Goal: Communication & Community: Participate in discussion

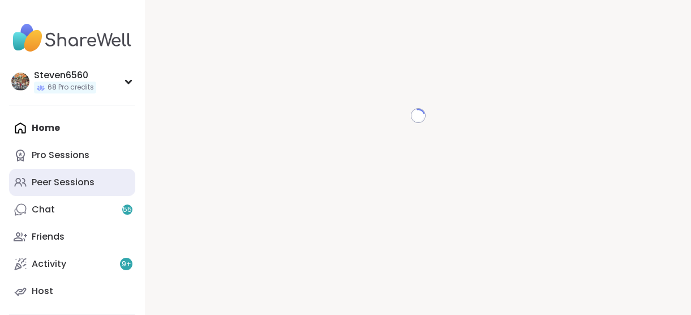
click at [97, 175] on link "Peer Sessions" at bounding box center [72, 182] width 126 height 27
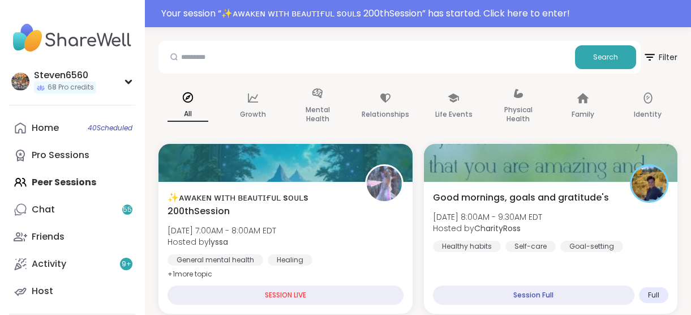
scroll to position [144, 0]
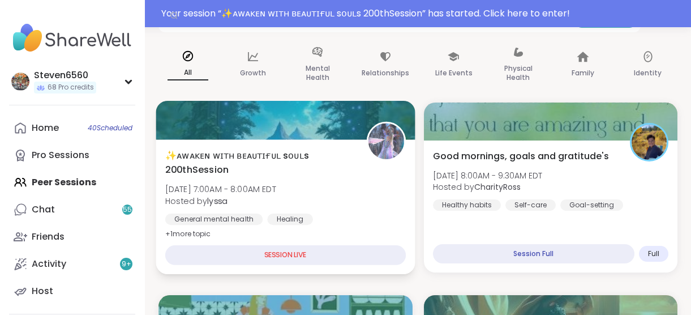
click at [280, 209] on div "✨ᴀᴡᴀᴋᴇɴ ᴡɪᴛʜ ʙᴇᴀᴜᴛɪғᴜʟ sᴏᴜʟs 200thSession [DATE] 7:00AM - 8:00AM EDT Hosted by …" at bounding box center [285, 194] width 241 height 92
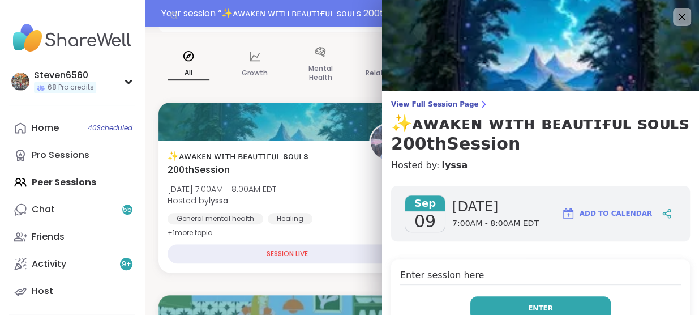
click at [530, 303] on span "Enter" at bounding box center [540, 308] width 25 height 10
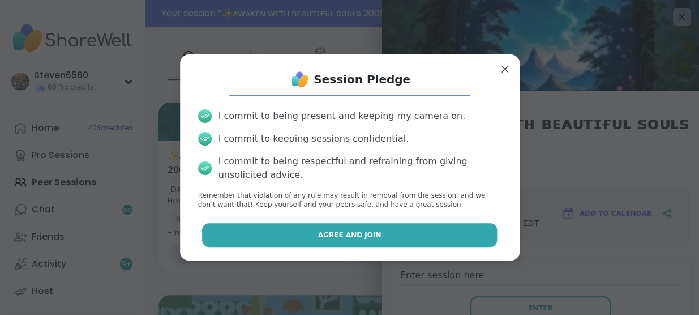
click at [452, 237] on button "Agree and Join" at bounding box center [349, 235] width 295 height 24
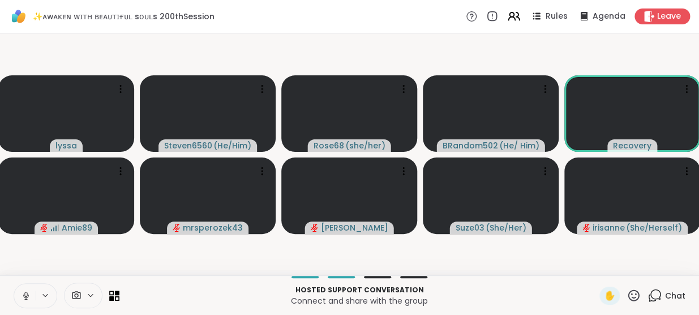
click at [670, 292] on span "Chat" at bounding box center [675, 295] width 20 height 11
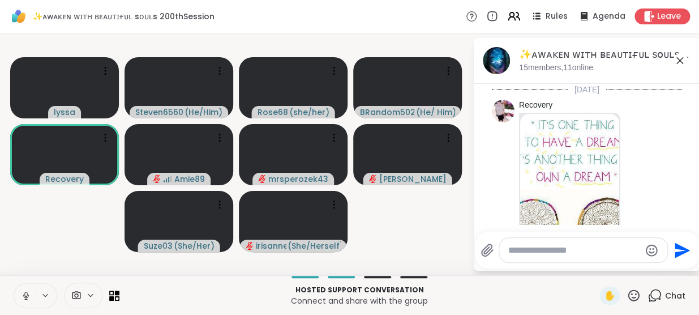
scroll to position [1265, 0]
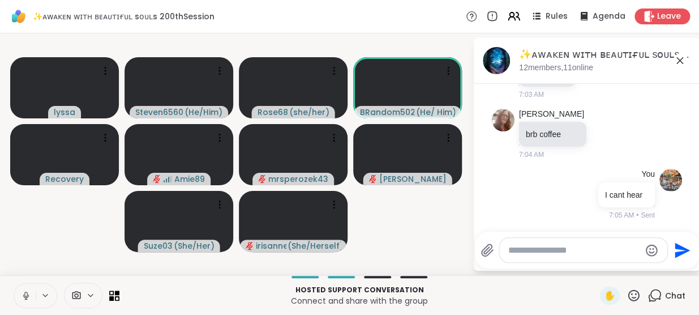
click at [29, 294] on icon at bounding box center [26, 295] width 10 height 10
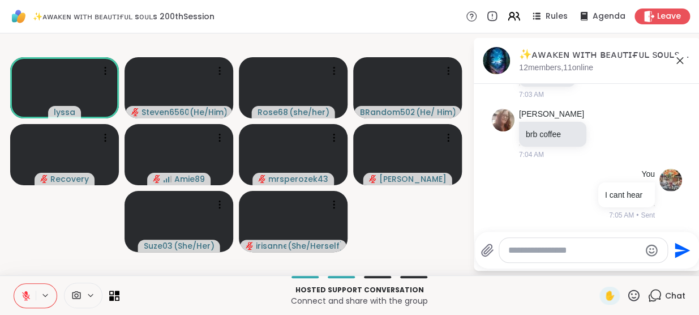
click at [91, 294] on icon at bounding box center [90, 295] width 9 height 10
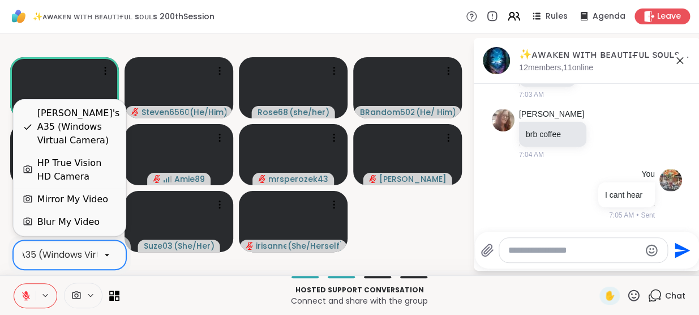
click at [64, 252] on div "[PERSON_NAME]'s A35 (Windows Virtual Camera)" at bounding box center [45, 255] width 221 height 14
click at [70, 166] on div "HP True Vision HD Camera" at bounding box center [76, 169] width 79 height 27
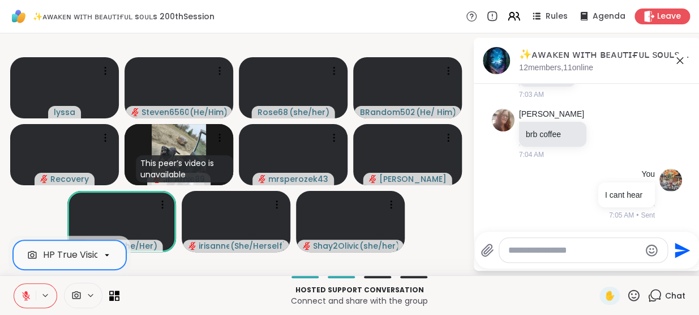
click at [32, 295] on button at bounding box center [25, 296] width 22 height 24
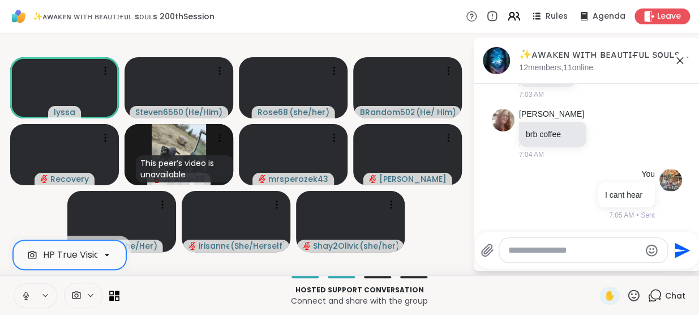
click at [32, 295] on button at bounding box center [25, 296] width 22 height 24
click at [565, 254] on textarea "Type your message" at bounding box center [574, 249] width 132 height 11
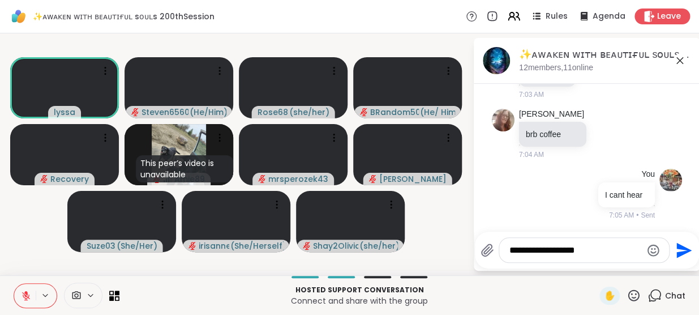
type textarea "**********"
click at [676, 251] on icon "Send" at bounding box center [683, 249] width 15 height 15
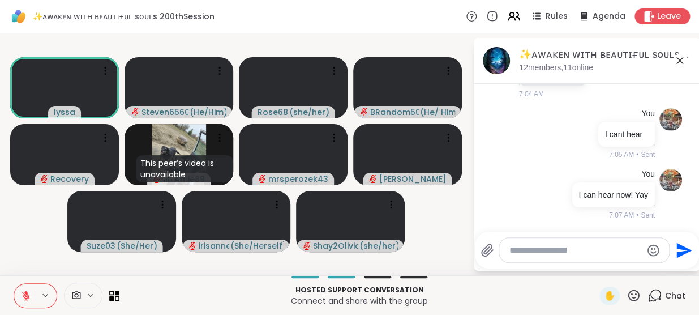
scroll to position [1341, 0]
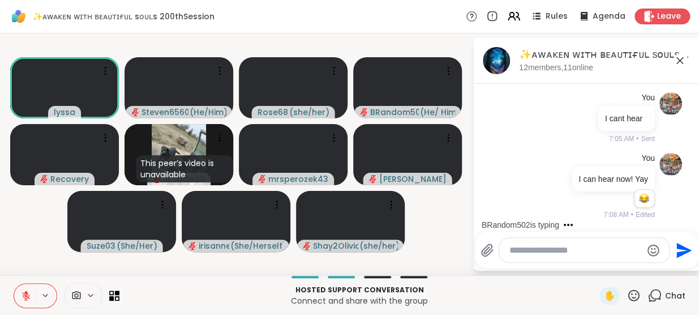
click at [626, 295] on icon at bounding box center [633, 295] width 14 height 14
click at [595, 265] on span "❤️" at bounding box center [600, 266] width 11 height 14
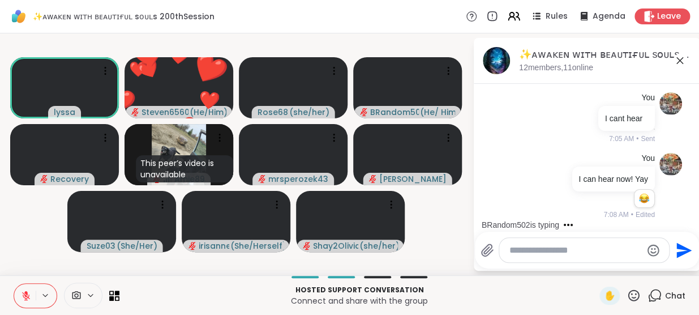
click at [626, 293] on icon at bounding box center [633, 295] width 14 height 14
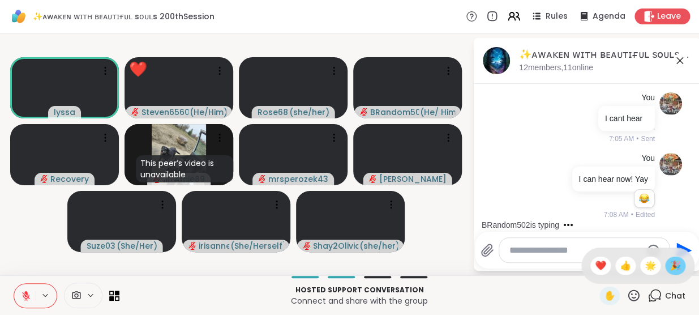
click at [669, 264] on span "🎉" at bounding box center [674, 266] width 11 height 14
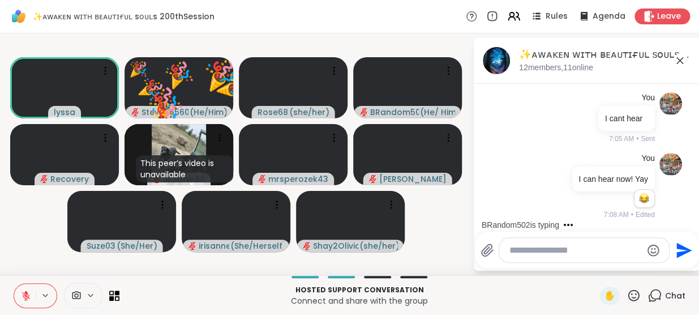
click at [628, 291] on icon at bounding box center [633, 295] width 14 height 14
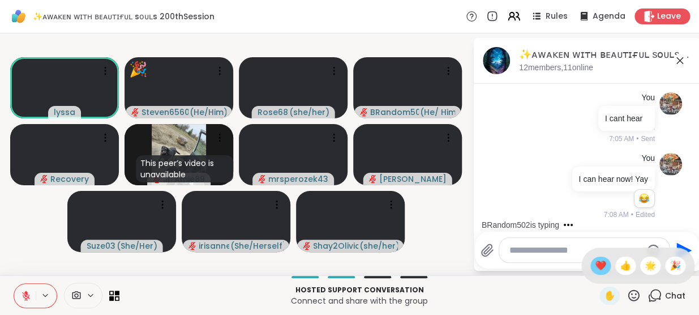
click at [595, 268] on span "❤️" at bounding box center [600, 266] width 11 height 14
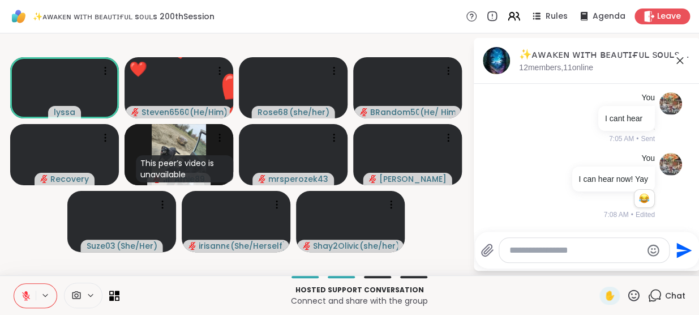
click at [628, 290] on icon at bounding box center [633, 294] width 11 height 11
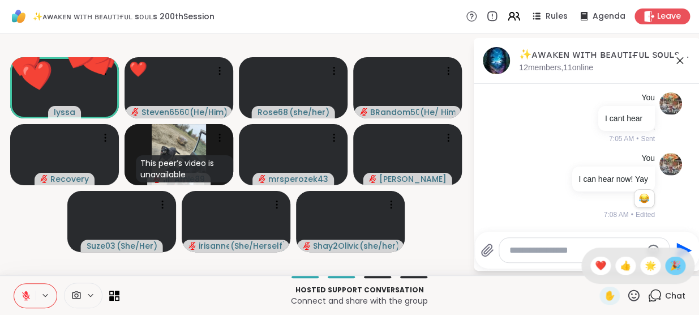
click at [669, 264] on span "🎉" at bounding box center [674, 266] width 11 height 14
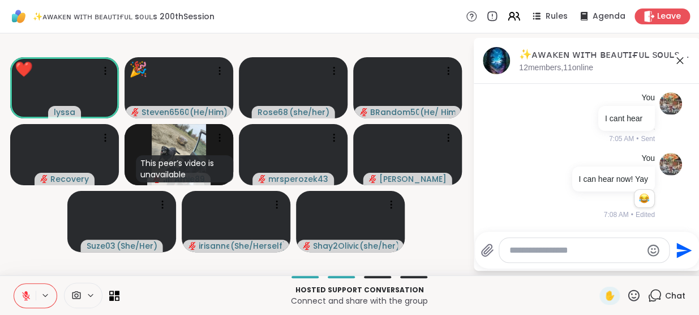
click at [628, 292] on icon at bounding box center [633, 294] width 11 height 11
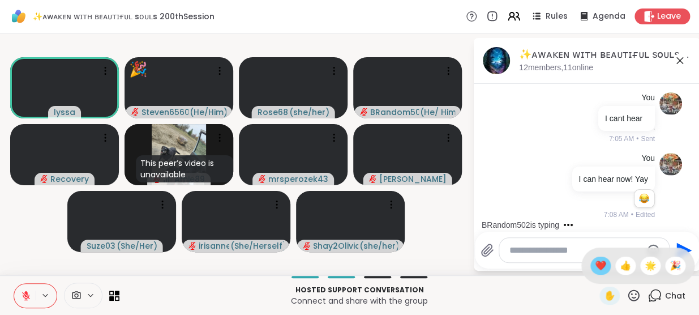
click at [595, 265] on span "❤️" at bounding box center [600, 266] width 11 height 14
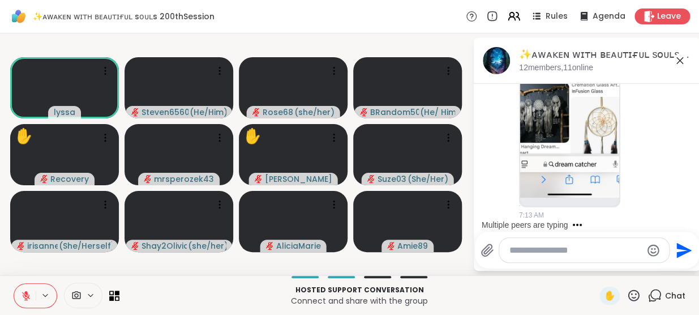
scroll to position [2234, 0]
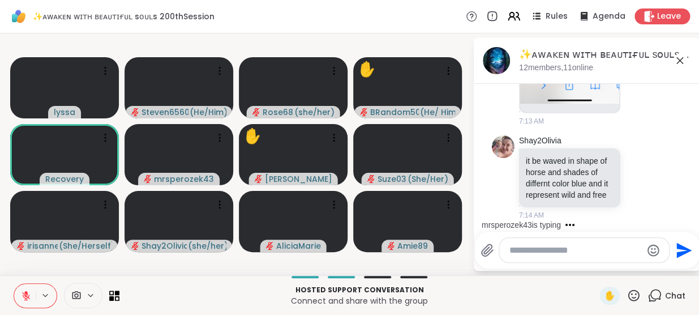
click at [570, 246] on textarea "Type your message" at bounding box center [575, 249] width 132 height 11
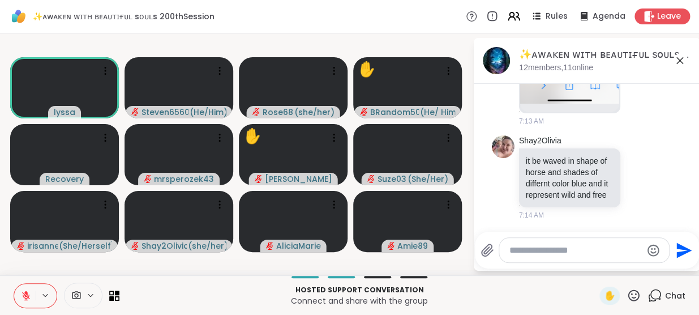
click at [566, 247] on textarea "Type your message" at bounding box center [575, 249] width 132 height 11
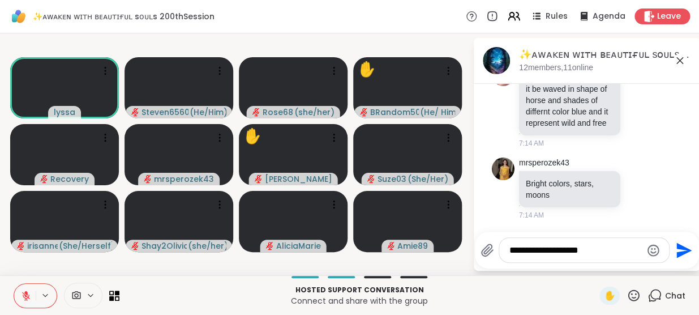
type textarea "**********"
click at [677, 243] on icon "Send" at bounding box center [682, 250] width 18 height 18
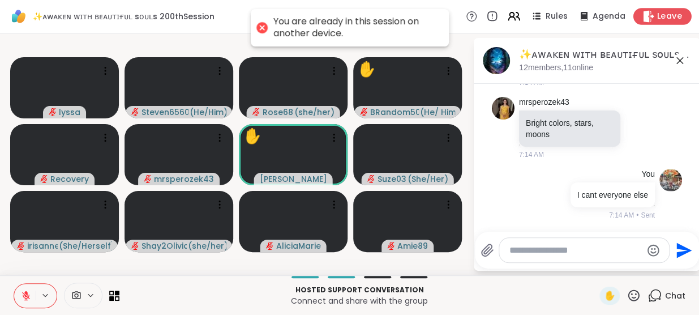
click at [657, 14] on span "Leave" at bounding box center [669, 17] width 25 height 12
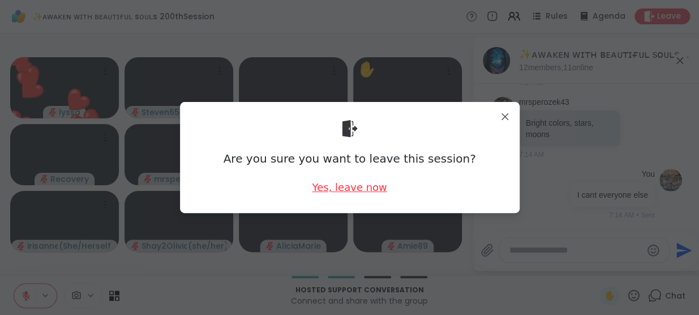
click at [325, 182] on div "Yes, leave now" at bounding box center [349, 187] width 75 height 14
